Goal: Information Seeking & Learning: Learn about a topic

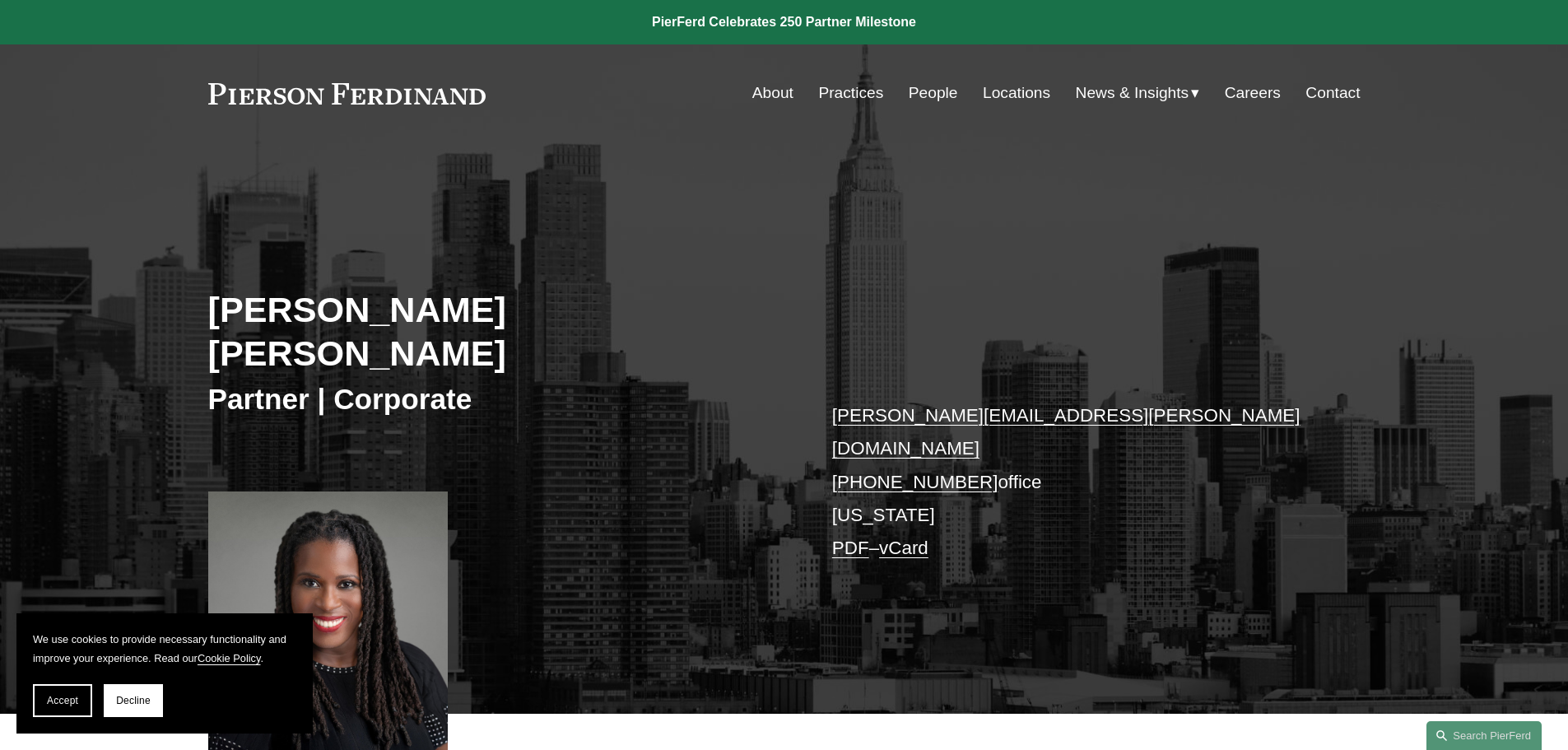
click at [0, 0] on span "Blogs" at bounding box center [0, 0] width 0 height 0
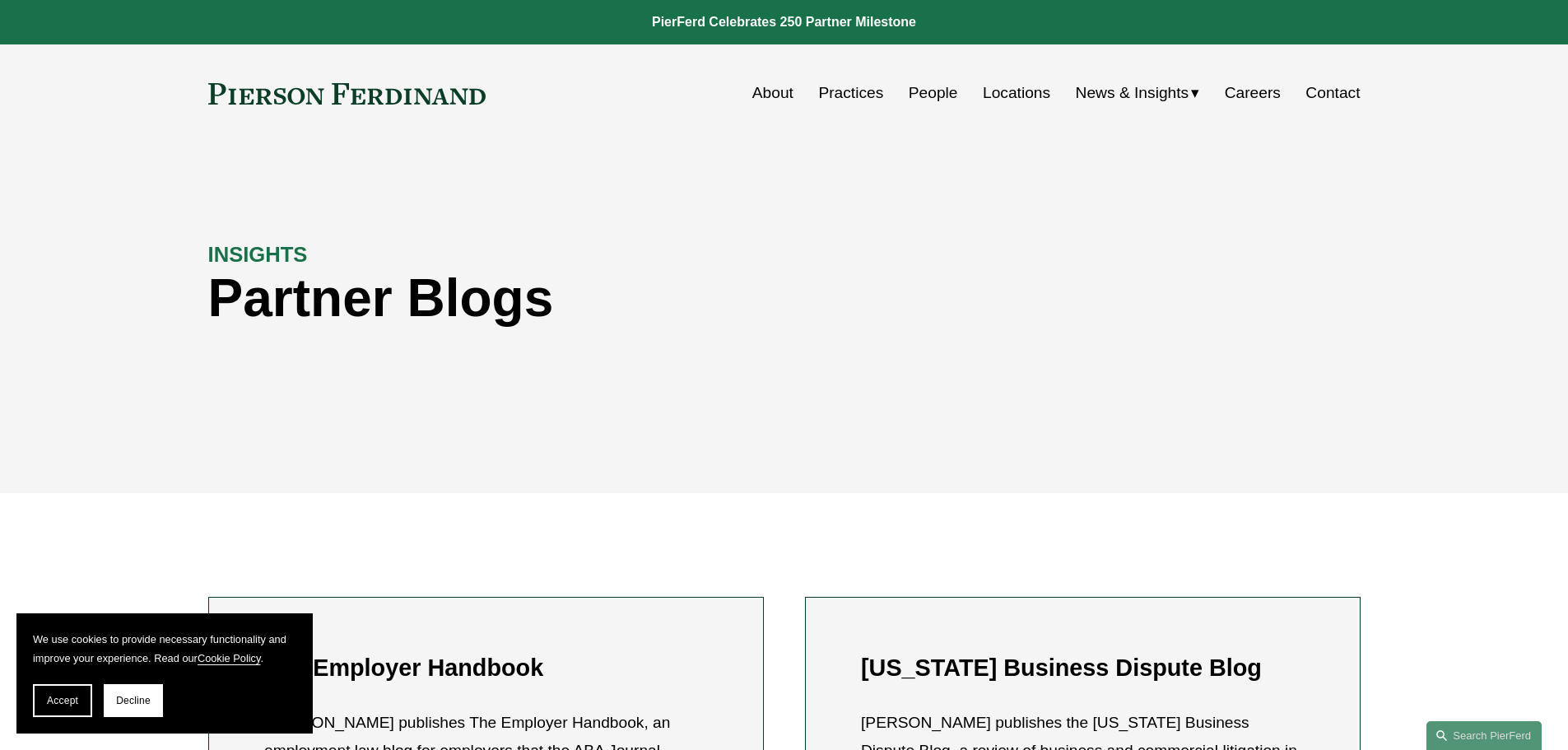
click at [0, 0] on link "Insights" at bounding box center [0, 0] width 0 height 0
